Goal: Information Seeking & Learning: Learn about a topic

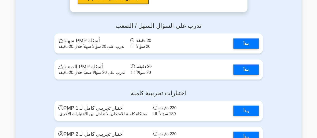
scroll to position [1398, 0]
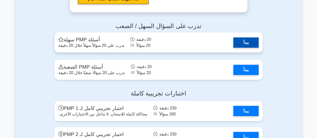
click at [243, 48] on link "يبدأ" at bounding box center [245, 42] width 25 height 10
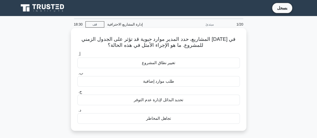
click at [152, 81] on font "طلب موارد إضافية" at bounding box center [158, 81] width 31 height 4
click at [77, 75] on input "ب. طلب موارد إضافية" at bounding box center [77, 73] width 0 height 3
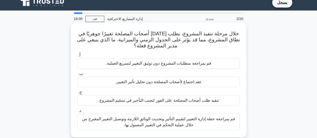
scroll to position [14, 0]
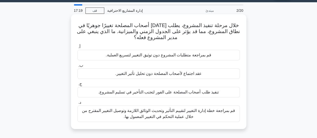
click at [136, 111] on font "قم بمراجعة خطة إدارة التغيير لتقييم التأثير وتحديث الوثائق اللازمة وتوصيل التغي…" at bounding box center [158, 113] width 153 height 10
click at [77, 104] on input "د. قم بمراجعة خطة إدارة التغيير لتقييم التأثير وتحديث الوثائق اللازمة وتوصيل ال…" at bounding box center [77, 102] width 0 height 3
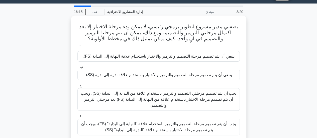
scroll to position [30, 0]
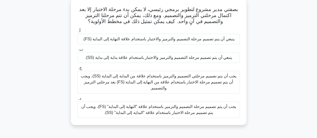
click at [124, 80] on font "يجب أن يتم تصميم مرحلتي التصميم والترميز باستخدام علاقة من البداية إلى البداية …" at bounding box center [159, 82] width 156 height 16
click at [77, 70] on input "ج. يجب أن يتم تصميم مرحلتي التصميم والترميز باستخدام علاقة من البداية إلى البدا…" at bounding box center [77, 67] width 0 height 3
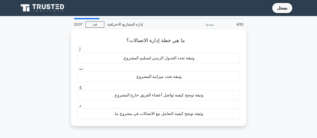
scroll to position [0, 0]
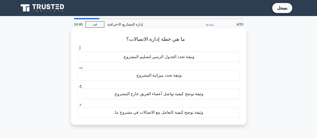
click at [164, 110] on font "وثيقة توضح كيفية التعامل مع الاتصالات في مشروع ما." at bounding box center [158, 112] width 89 height 4
click at [77, 106] on input "د. وثيقة توضح كيفية التعامل مع الاتصالات في مشروع ما." at bounding box center [77, 104] width 0 height 3
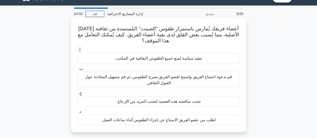
scroll to position [11, 0]
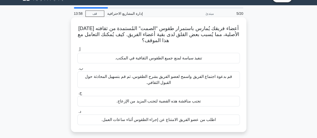
click at [172, 119] on font "اطلب من عضو الفريق الامتناع عن إجراء الطقوس أثناء ساعات العمل." at bounding box center [158, 119] width 114 height 4
click at [77, 113] on input "د. اطلب من عضو الفريق الامتناع عن إجراء الطقوس أثناء ساعات العمل." at bounding box center [77, 111] width 0 height 3
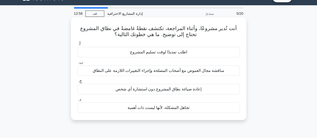
scroll to position [0, 0]
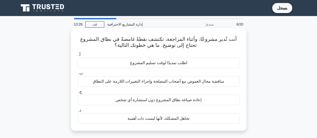
click at [155, 82] on font "مناقشة مجال الغموض مع أصحاب المصلحة وإجراء التغييرات اللازمة على النطاق" at bounding box center [158, 81] width 131 height 4
click at [77, 75] on input "ب. مناقشة مجال الغموض مع أصحاب المصلحة وإجراء التغييرات اللازمة على النطاق" at bounding box center [77, 73] width 0 height 3
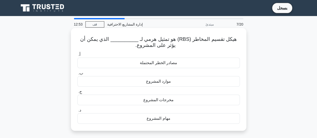
click at [164, 63] on font "مصادر الخطر المحتملة" at bounding box center [158, 63] width 37 height 4
click at [77, 56] on input "أ. مصادر الخطر المحتملة" at bounding box center [77, 54] width 0 height 3
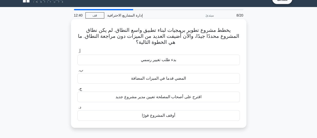
scroll to position [11, 0]
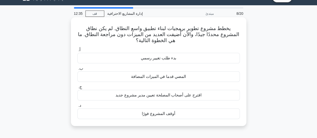
click at [177, 76] on font "المضي قدما في الميزات المضافة" at bounding box center [158, 76] width 55 height 4
click at [77, 70] on input "ب. المضي قدما في الميزات المضافة" at bounding box center [77, 68] width 0 height 3
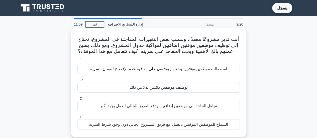
scroll to position [10, 0]
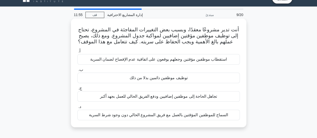
click at [153, 59] on font "استقطاب موظفين مؤقتين وجعلهم يوقعون على اتفاقية عدم الإفصاح لضمان السرية" at bounding box center [158, 59] width 136 height 4
click at [77, 53] on input "أ. استقطاب موظفين مؤقتين وجعلهم يوقعون على اتفاقية عدم الإفصاح لضمان السرية" at bounding box center [77, 51] width 0 height 3
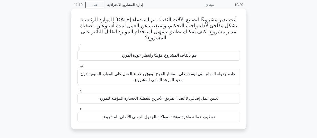
scroll to position [19, 0]
click at [157, 76] on font "إعادة جدولة المهام التي ليست على المسار الحرج، وتوزيع عبء العمل على الموارد الم…" at bounding box center [158, 77] width 156 height 10
click at [77, 68] on input "ب. إعادة جدولة المهام التي ليست على المسار الحرج، وتوزيع عبء العمل على الموارد …" at bounding box center [77, 65] width 0 height 3
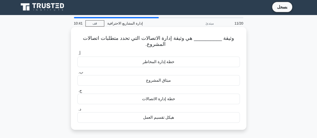
scroll to position [0, 0]
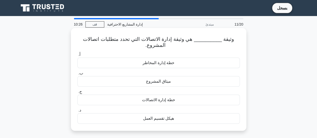
click at [167, 99] on font "خطة إدارة الاتصالات" at bounding box center [158, 100] width 33 height 4
click at [77, 93] on input "ج. خطة إدارة الاتصالات" at bounding box center [77, 91] width 0 height 3
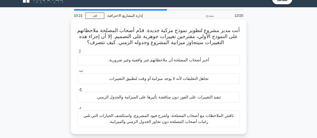
scroll to position [9, 0]
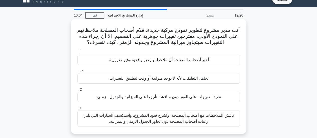
click at [161, 117] on font "ناقش الملاحظات مع أصحاب المصلحة، واشرح قيود المشروع، واستكشف الخيارات التي تلبي…" at bounding box center [158, 118] width 150 height 10
click at [77, 109] on input "د. ناقش الملاحظات مع أصحاب المصلحة، واشرح قيود المشروع، واستكشف الخيارات التي ت…" at bounding box center [77, 107] width 0 height 3
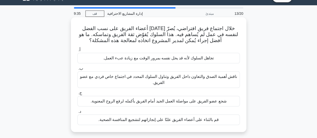
scroll to position [15, 0]
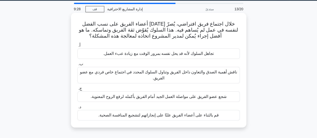
click at [190, 74] on font "ناقش أهمية الصدق والتعاون داخل الفريق وتناول السلوك المحدد في اجتماع خاص فردي م…" at bounding box center [158, 75] width 157 height 10
click at [77, 66] on input "ب. ناقش أهمية الصدق والتعاون داخل الفريق وتناول السلوك المحدد في اجتماع خاص فرد…" at bounding box center [77, 63] width 0 height 3
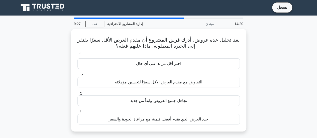
scroll to position [0, 0]
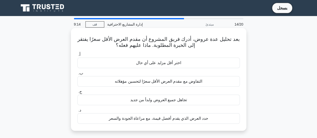
click at [156, 117] on font "حدد العرض الذي يقدم أفضل قيمة، مع مراعاة الجودة والسعر" at bounding box center [158, 118] width 99 height 4
click at [77, 112] on input "د. حدد العرض الذي يقدم أفضل قيمة، مع مراعاة الجودة والسعر" at bounding box center [77, 110] width 0 height 3
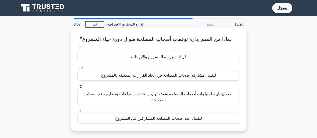
click at [160, 93] on font "لضمان تلبية احتياجات أصحاب المصلحة وتوقعاتهم، والحد من النزاعات وتعظيم دعم أصحا…" at bounding box center [158, 97] width 148 height 10
click at [77, 87] on input "ج. لضمان تلبية احتياجات أصحاب المصلحة وتوقعاتهم، والحد من النزاعات وتعظيم دعم أ…" at bounding box center [77, 85] width 0 height 3
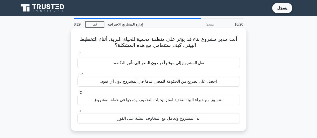
click at [192, 81] on font "احصل على تصريح من الحكومة للمضي قدمًا في المشروع دون أي قيود." at bounding box center [158, 81] width 116 height 4
click at [77, 75] on input "ب. احصل على تصريح من الحكومة للمضي قدمًا في المشروع دون أي قيود." at bounding box center [77, 73] width 0 height 3
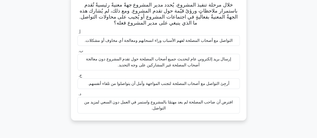
scroll to position [35, 0]
click at [198, 39] on font "التواصل مع أصحاب المصلحة لفهم الأسباب وراء انسحابهم ومعالجة أي مخاوف أو مشكلات." at bounding box center [159, 40] width 148 height 4
click at [77, 34] on input "أ. التواصل مع أصحاب المصلحة لفهم الأسباب وراء انسحابهم ومعالجة أي مخاوف أو مشكل…" at bounding box center [77, 32] width 0 height 3
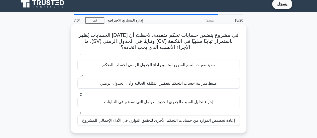
scroll to position [4, 0]
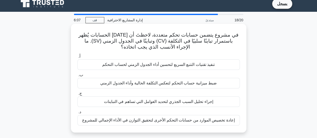
click at [214, 34] on font "في مشروع يتضمن حسابات تحكم متعددة، لاحظتَ أن أحد الحسابات يُظهر باستمرار تباينً…" at bounding box center [158, 41] width 160 height 18
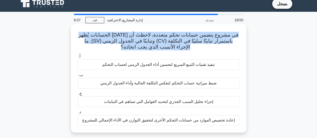
click at [214, 34] on font "في مشروع يتضمن حسابات تحكم متعددة، لاحظتَ أن أحد الحسابات يُظهر باستمرار تباينً…" at bounding box center [158, 41] width 160 height 18
click at [211, 35] on font "في مشروع يتضمن حسابات تحكم متعددة، لاحظتَ أن أحد الحسابات يُظهر باستمرار تباينً…" at bounding box center [158, 41] width 160 height 18
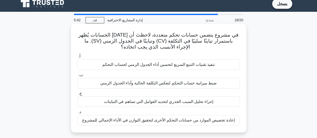
click at [183, 84] on font "ضبط ميزانية حساب التحكم لتعكس التكلفة الحالية وأداء الجدول الزمني" at bounding box center [158, 83] width 116 height 4
click at [77, 77] on input "ب. ضبط ميزانية حساب التحكم لتعكس التكلفة الحالية وأداء الجدول الزمني" at bounding box center [77, 74] width 0 height 3
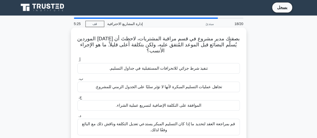
scroll to position [15, 0]
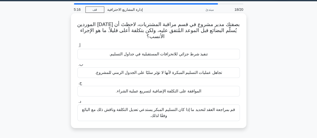
click at [179, 109] on font "قم بمراجعة العقد لتحديد ما إذا كان التسليم المبكر يستدعي تعديل التكلفة وناقش ذل…" at bounding box center [158, 112] width 153 height 10
click at [77, 103] on input "د. قم بمراجعة العقد لتحديد ما إذا كان التسليم المبكر يستدعي تعديل التكلفة وناقش…" at bounding box center [77, 101] width 0 height 3
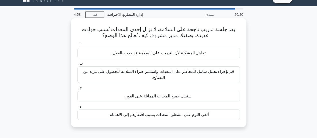
scroll to position [9, 0]
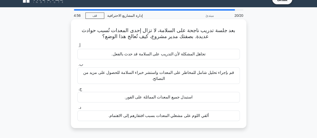
click at [191, 73] on font "قم بإجراء تحليل شامل للمخاطر على المعدات واستشر خبراء السلامة للحصول على مزيد م…" at bounding box center [158, 75] width 151 height 10
click at [77, 66] on input "ب. قم بإجراء تحليل شامل للمخاطر على المعدات واستشر خبراء السلامة للحصول على مزي…" at bounding box center [77, 64] width 0 height 3
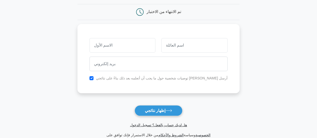
scroll to position [67, 0]
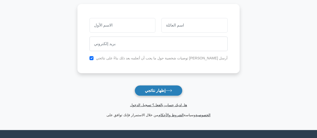
click at [164, 88] on font "إظهار نتائجي" at bounding box center [155, 90] width 21 height 4
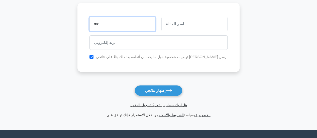
type input "mo"
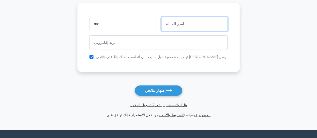
click at [170, 25] on input "text" at bounding box center [194, 24] width 66 height 15
type input "as"
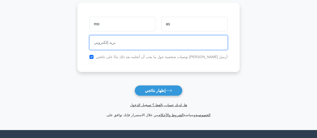
click at [109, 42] on input "email" at bounding box center [158, 42] width 138 height 15
type input "abdullahalarsan@hotmail.com"
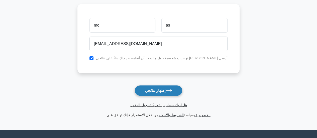
click at [158, 91] on font "إظهار نتائجي" at bounding box center [155, 90] width 21 height 4
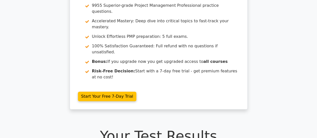
scroll to position [27, 0]
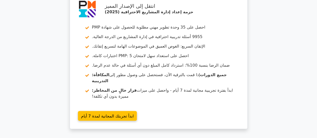
click at [19, 59] on div "انتقل إلى الإصدار المميز حزمة إعداد إدارة المشاريع الاحترافية (2025) احصل على 3…" at bounding box center [158, 63] width 317 height 141
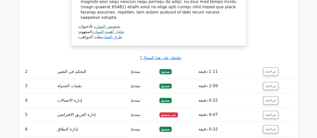
scroll to position [684, 0]
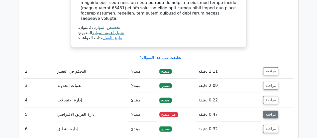
click at [271, 112] on font "مراجعة" at bounding box center [270, 114] width 11 height 4
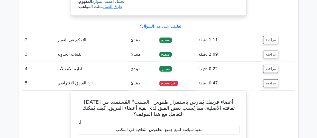
scroll to position [716, 0]
click at [266, 81] on font "مراجعة" at bounding box center [270, 83] width 11 height 4
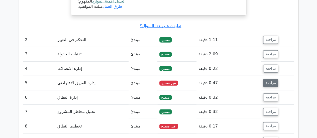
click at [265, 81] on font "مراجعة" at bounding box center [270, 83] width 11 height 4
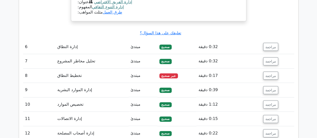
scroll to position [971, 0]
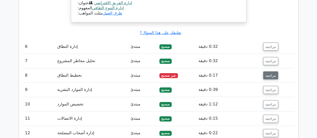
click at [268, 73] on font "مراجعة" at bounding box center [270, 75] width 11 height 4
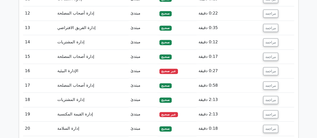
scroll to position [1290, 0]
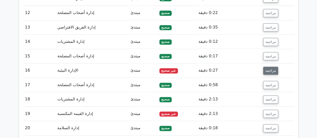
click at [271, 69] on font "مراجعة" at bounding box center [270, 71] width 11 height 4
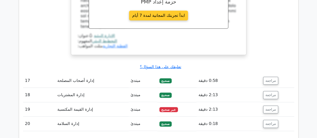
scroll to position [1500, 0]
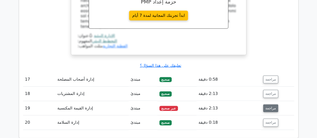
click at [268, 106] on font "مراجعة" at bounding box center [270, 108] width 11 height 4
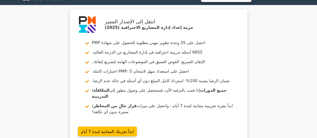
scroll to position [0, 0]
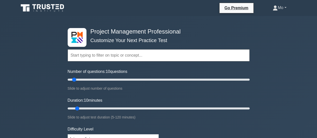
click at [284, 7] on link "Mo" at bounding box center [279, 8] width 38 height 10
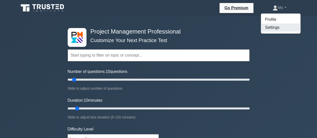
click at [271, 29] on link "Settings" at bounding box center [281, 28] width 40 height 8
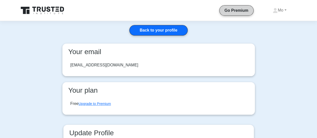
click at [235, 13] on link "Go Premium" at bounding box center [236, 10] width 30 height 6
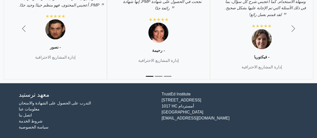
scroll to position [2034, 0]
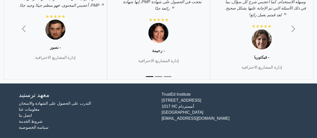
click at [32, 122] on font "شروط الخدمة" at bounding box center [31, 121] width 24 height 4
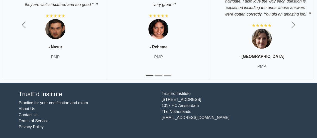
scroll to position [2021, 0]
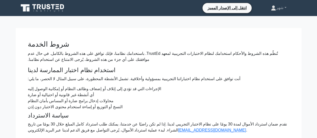
click at [158, 42] on h3 "شروط الخدمة" at bounding box center [158, 44] width 261 height 9
click at [225, 7] on font "انتقل إلى الإصدار المميز" at bounding box center [226, 8] width 39 height 4
